Goal: Task Accomplishment & Management: Complete application form

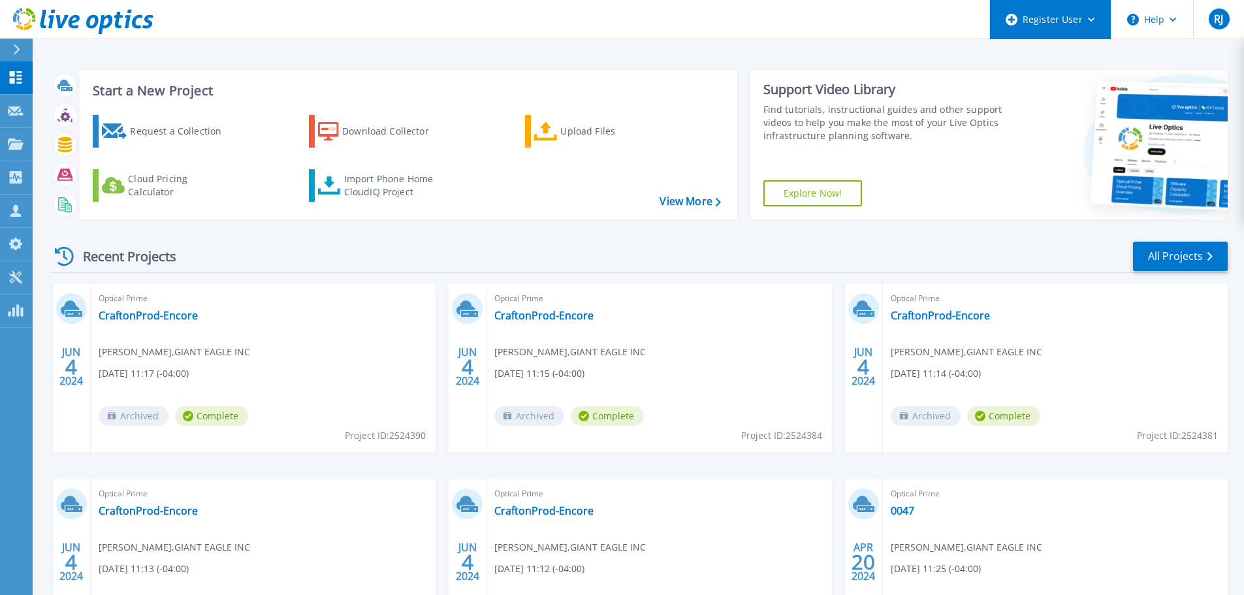
click at [1093, 22] on icon at bounding box center [1091, 20] width 7 height 5
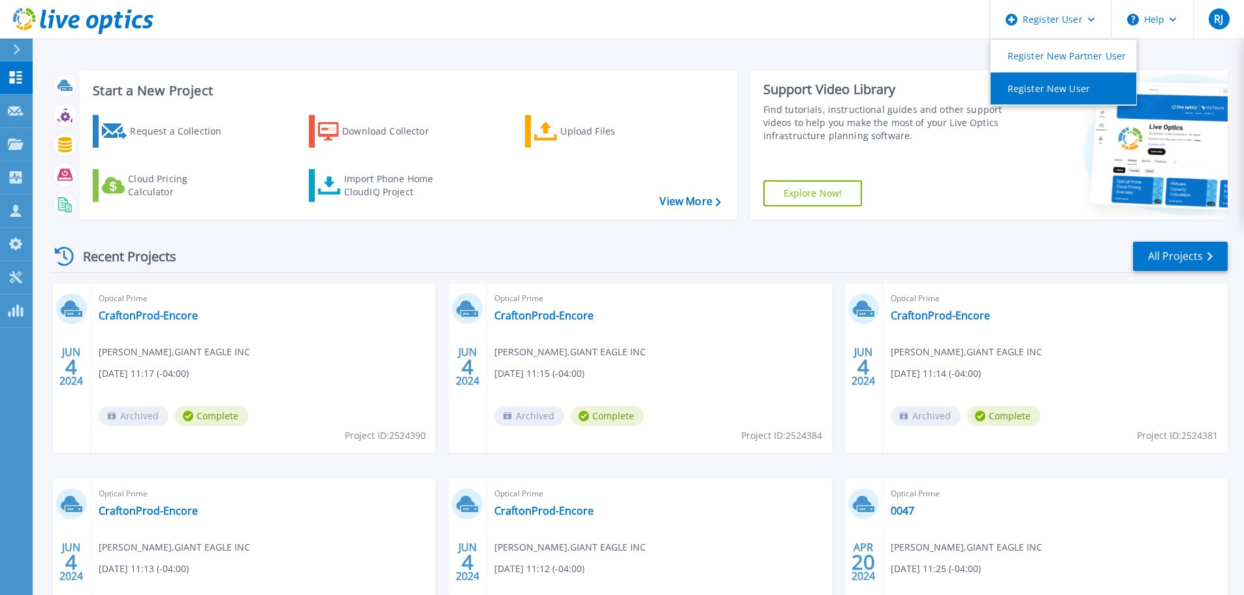
click at [1046, 85] on link "Register New User" at bounding box center [1063, 88] width 146 height 32
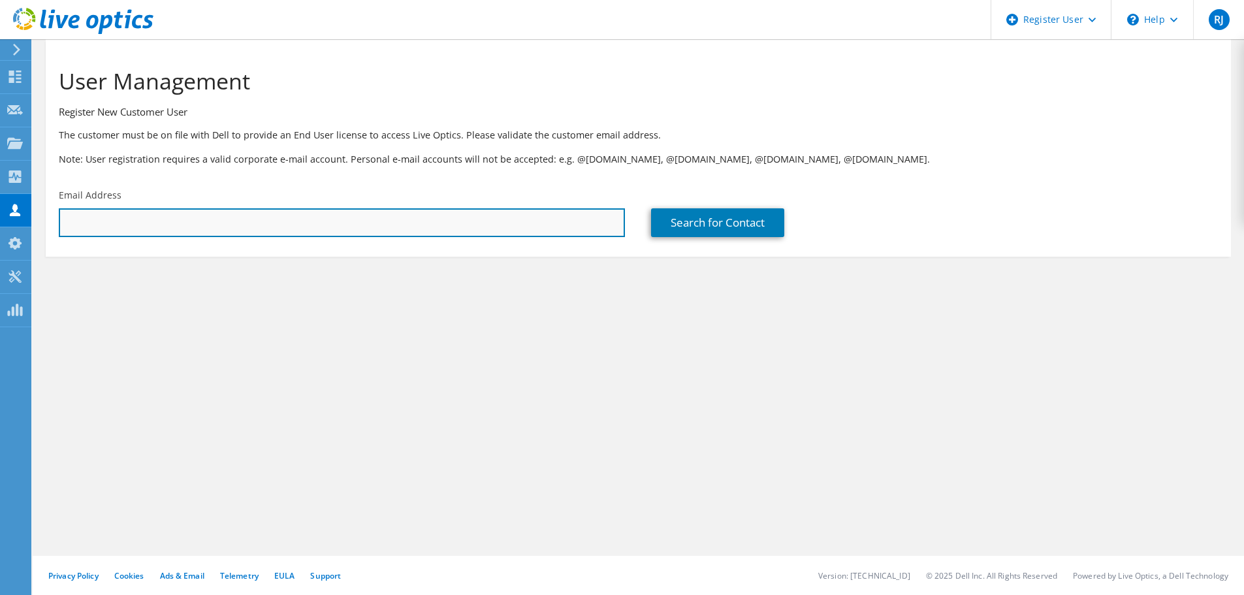
click at [195, 226] on input "text" at bounding box center [342, 222] width 566 height 29
paste input "[PERSON_NAME][EMAIL_ADDRESS][PERSON_NAME][DOMAIN_NAME]"
type input "[PERSON_NAME][EMAIL_ADDRESS][PERSON_NAME][DOMAIN_NAME]"
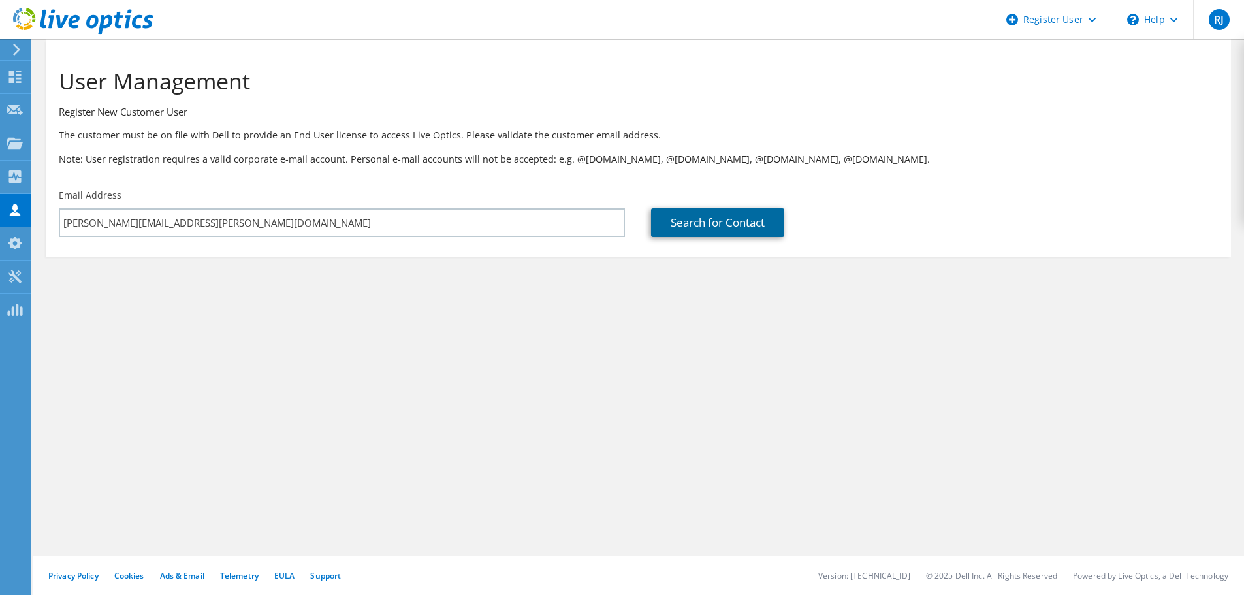
click at [707, 227] on link "Search for Contact" at bounding box center [717, 222] width 133 height 29
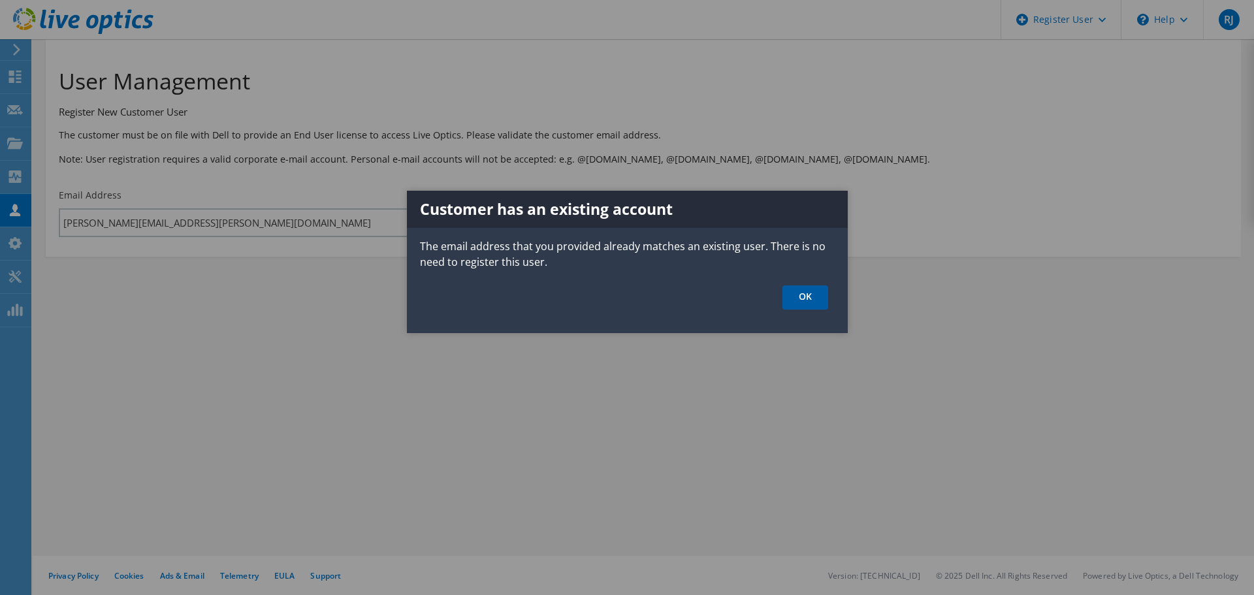
click at [805, 299] on link "OK" at bounding box center [805, 297] width 46 height 24
